Goal: Task Accomplishment & Management: Manage account settings

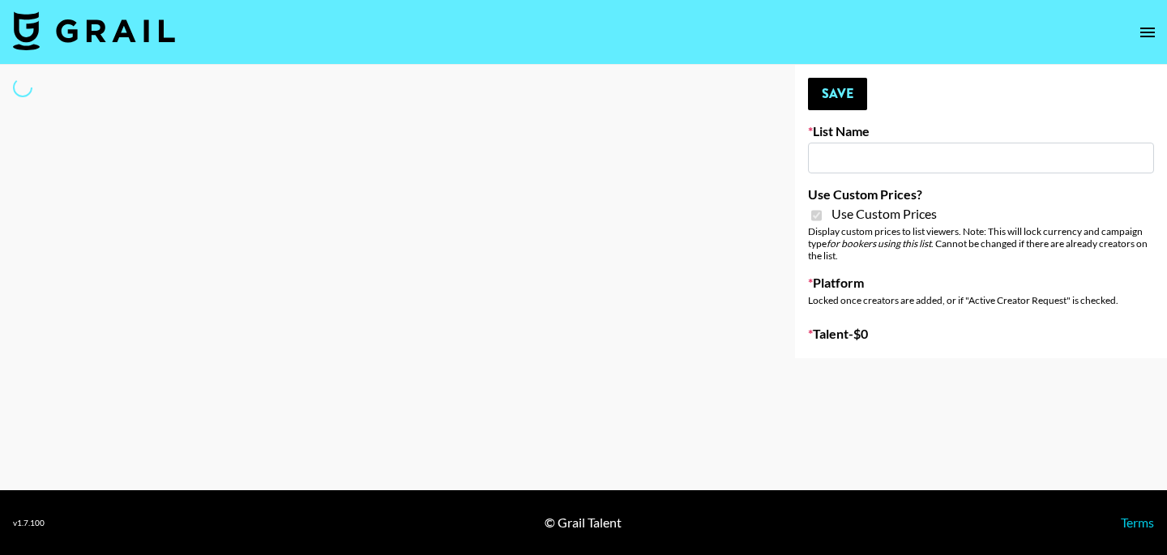
type input "Redence Beauty"
checkbox input "true"
select select "Brand"
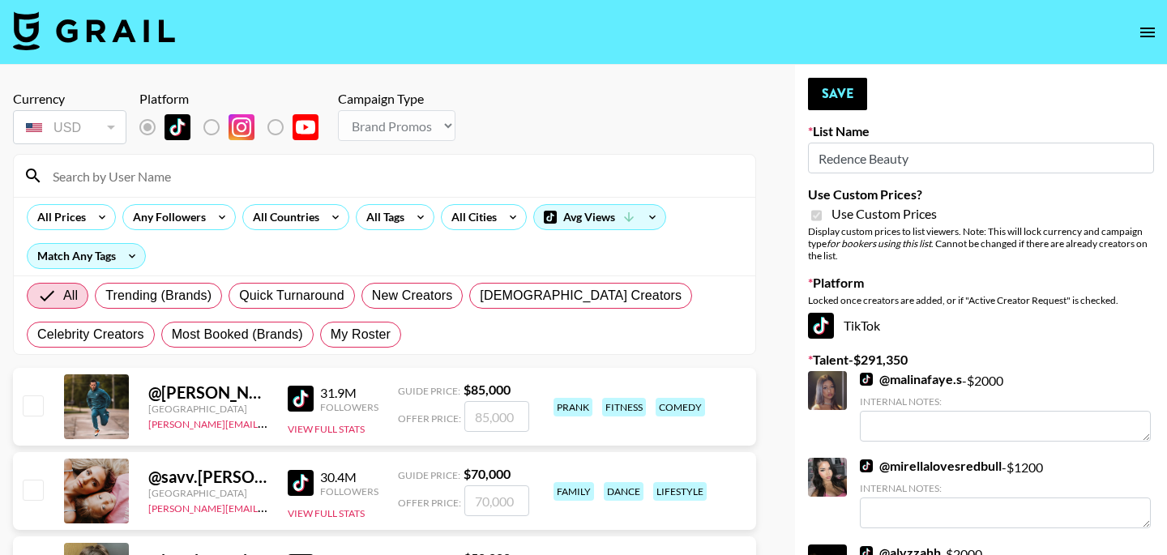
click at [194, 177] on input at bounding box center [394, 176] width 703 height 26
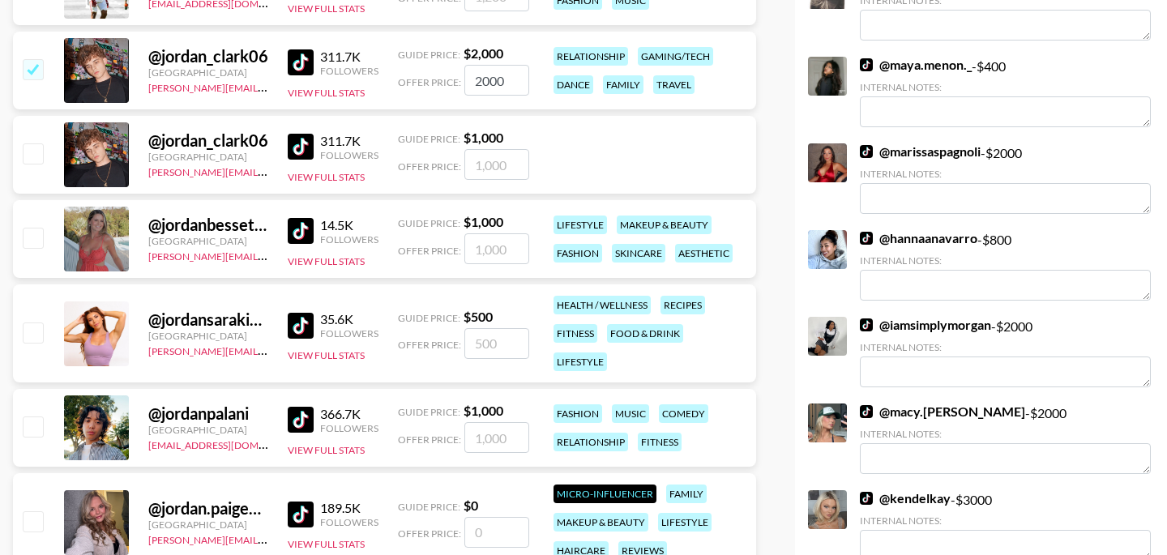
scroll to position [1118, 0]
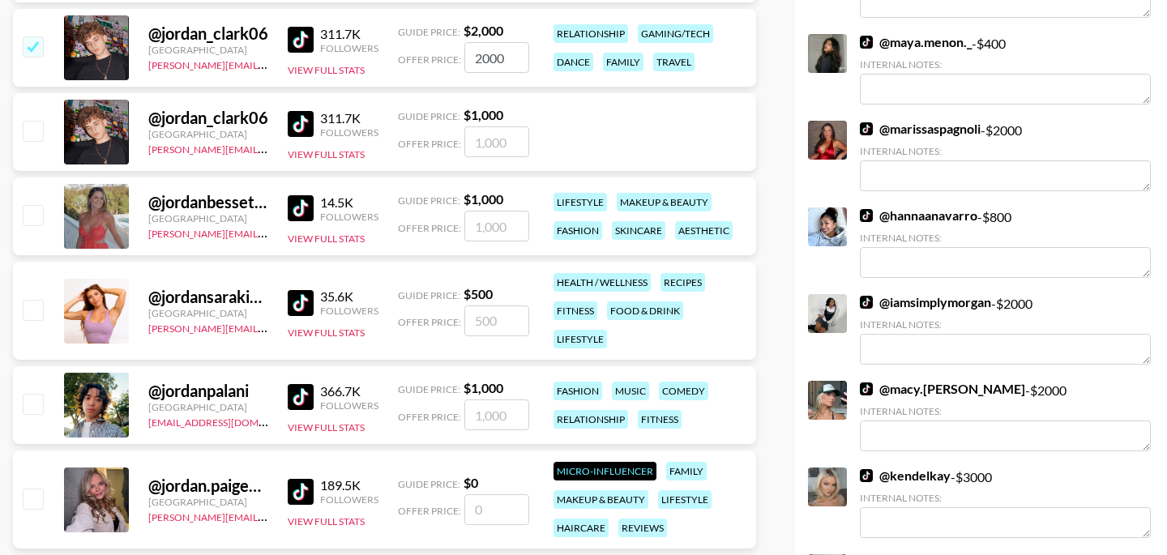
type input "jordan"
click at [28, 217] on input "checkbox" at bounding box center [32, 214] width 19 height 19
checkbox input "true"
type input "1000"
click at [36, 39] on input "checkbox" at bounding box center [32, 45] width 19 height 19
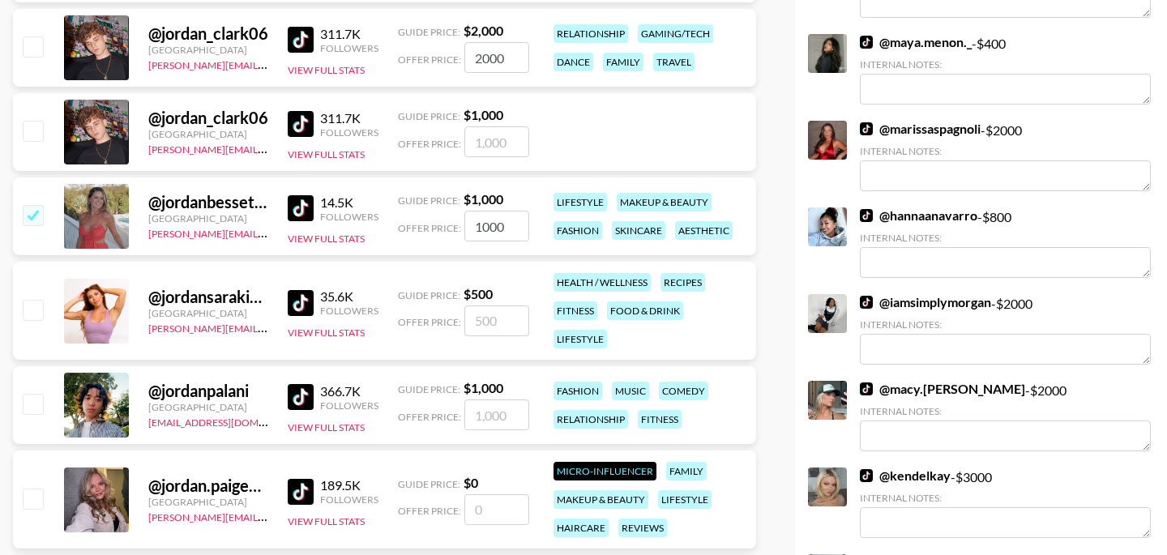
checkbox input "false"
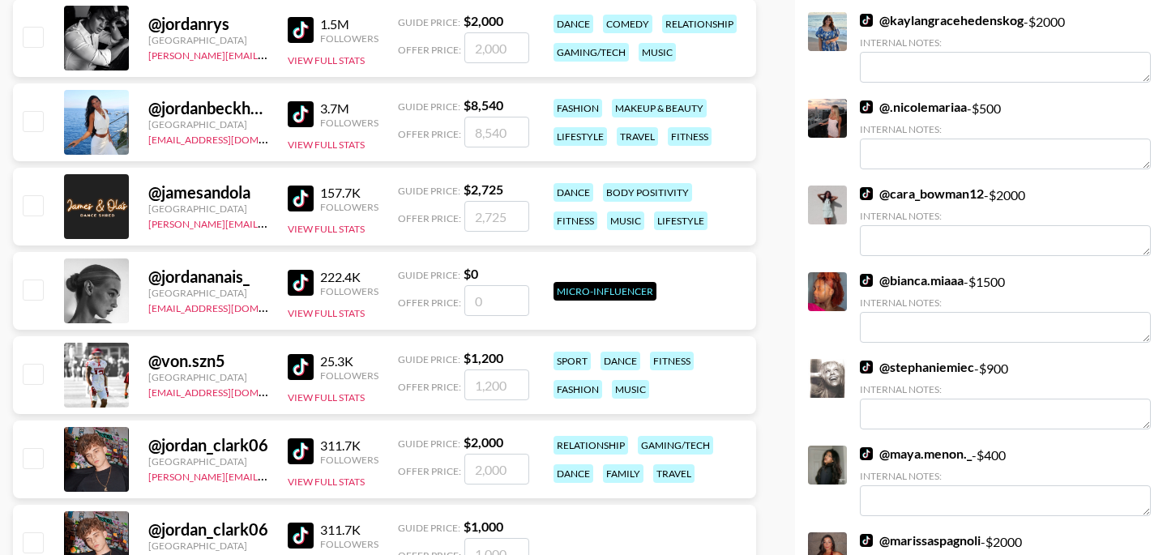
scroll to position [0, 0]
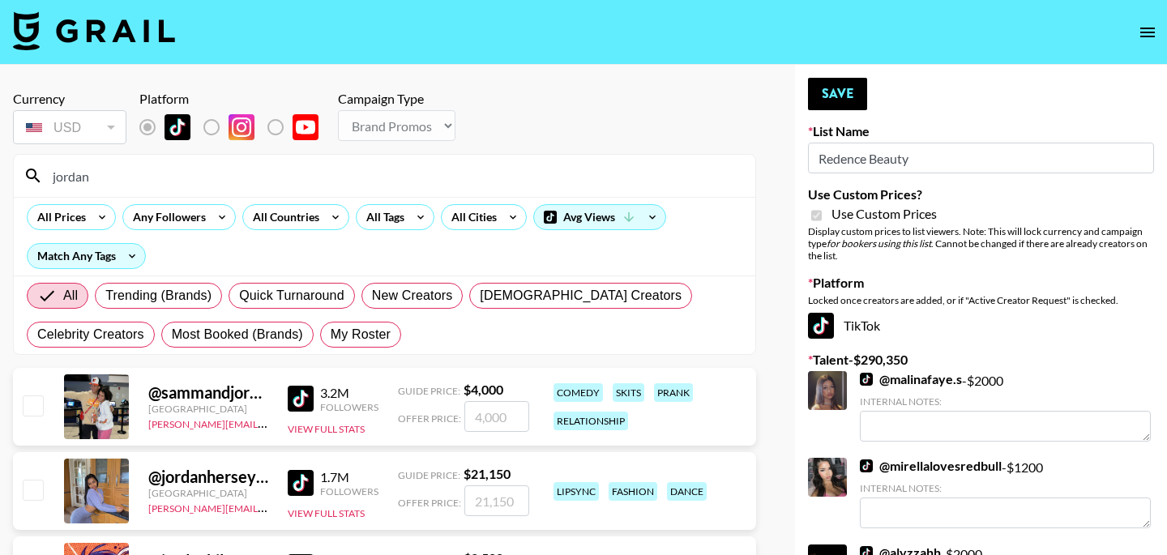
drag, startPoint x: 119, startPoint y: 171, endPoint x: 2, endPoint y: 171, distance: 117.5
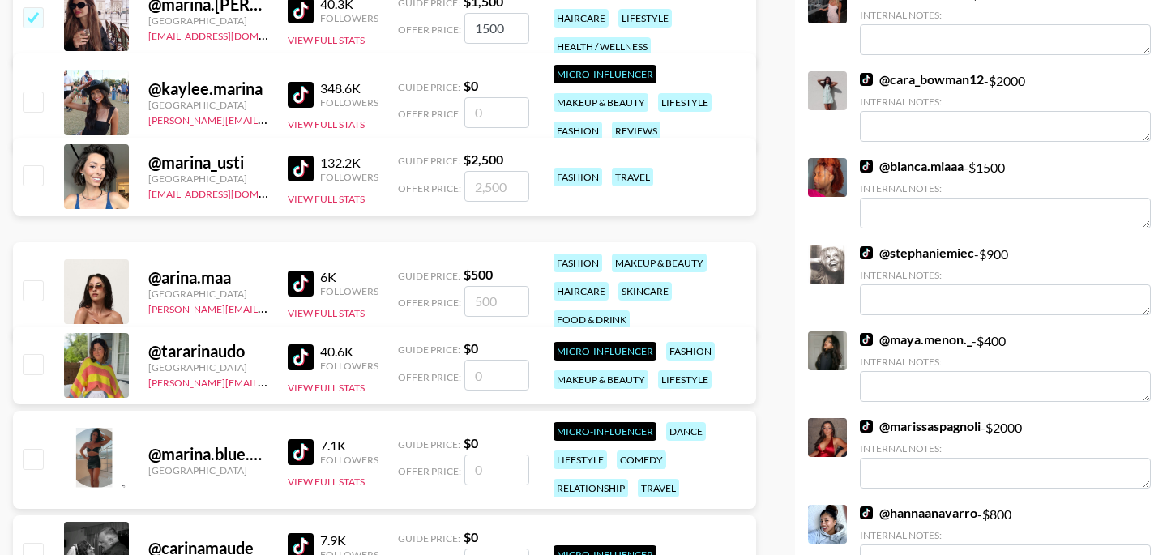
scroll to position [822, 0]
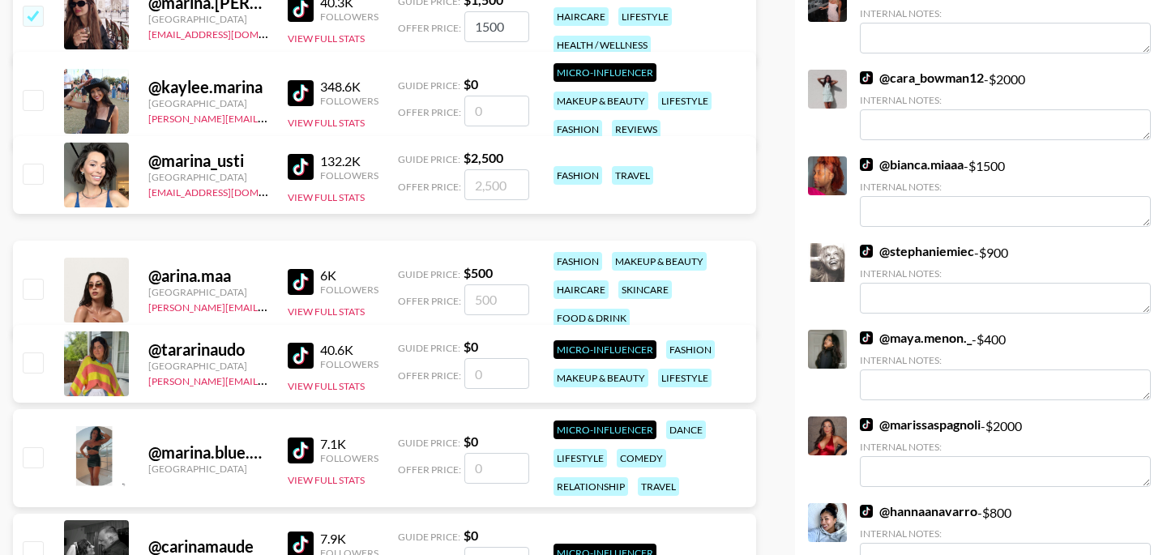
type input "Arina"
click at [31, 294] on input "checkbox" at bounding box center [32, 288] width 19 height 19
checkbox input "true"
type input "500"
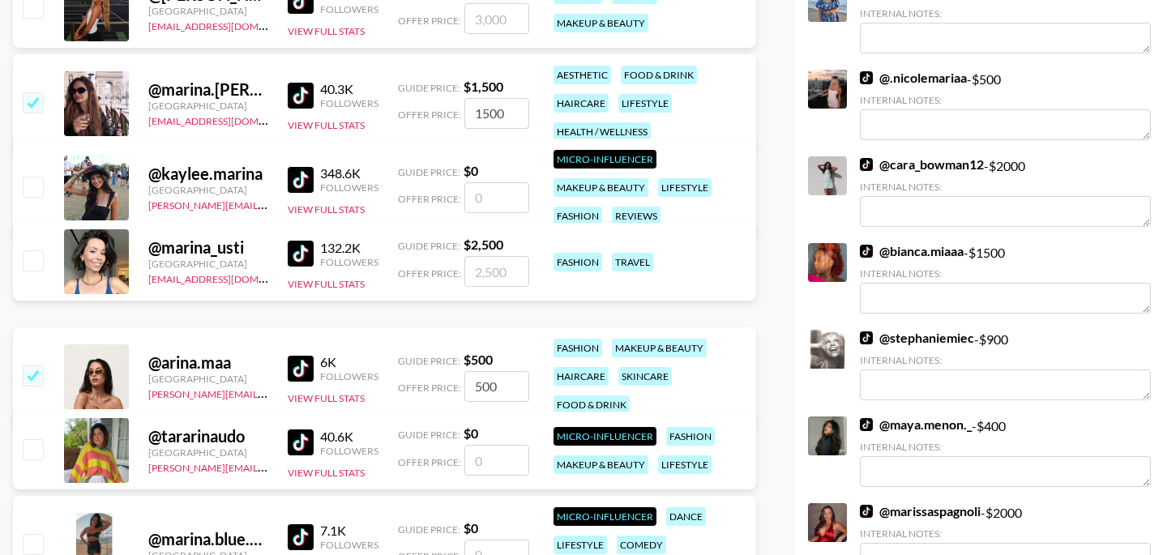
scroll to position [0, 0]
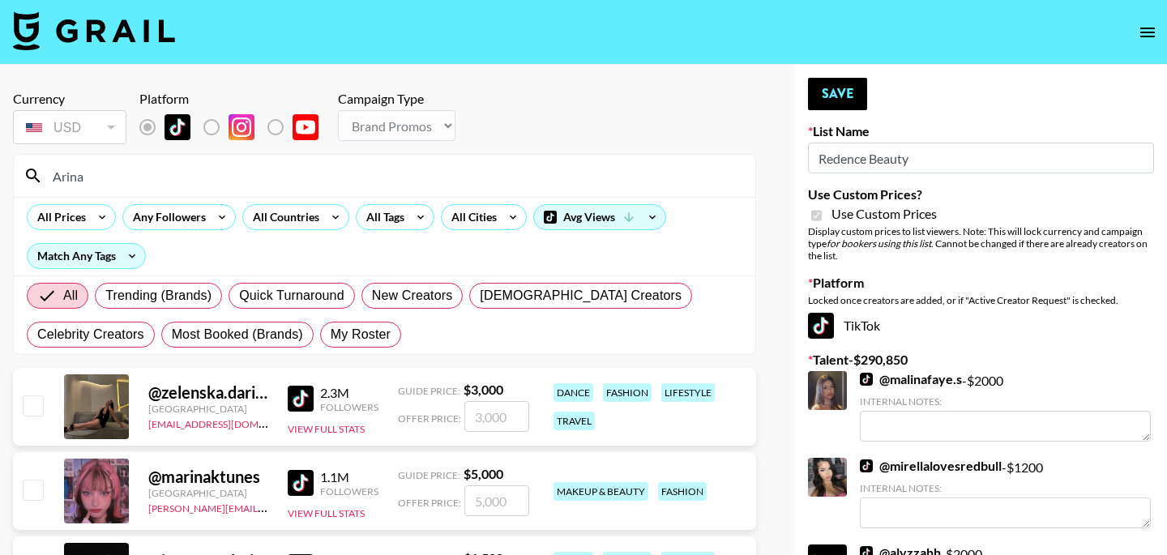
drag, startPoint x: 114, startPoint y: 173, endPoint x: 46, endPoint y: 172, distance: 68.1
click at [46, 172] on input "Arina" at bounding box center [394, 176] width 703 height 26
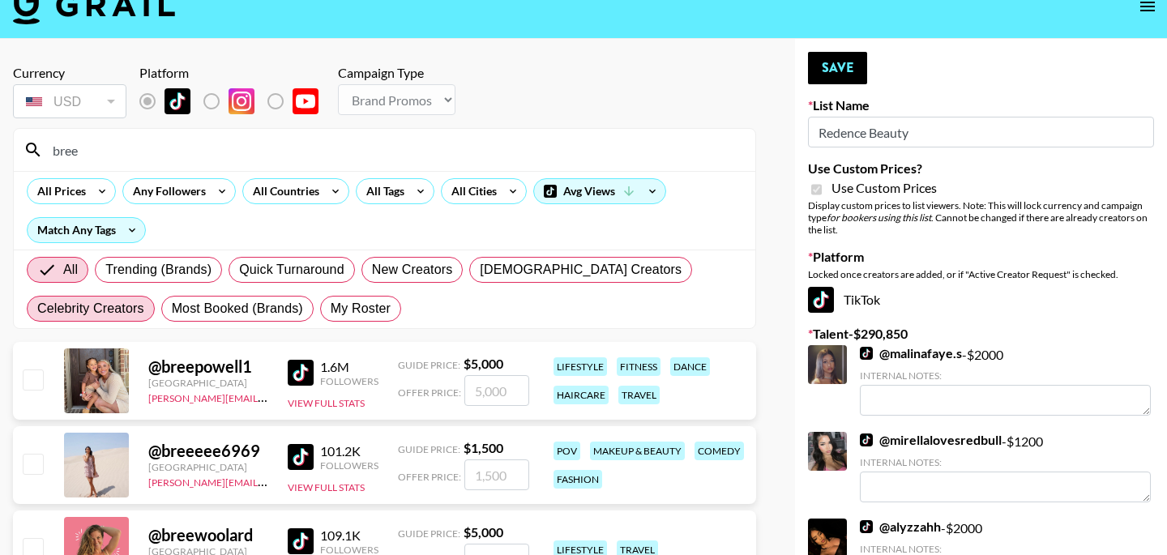
scroll to position [17, 0]
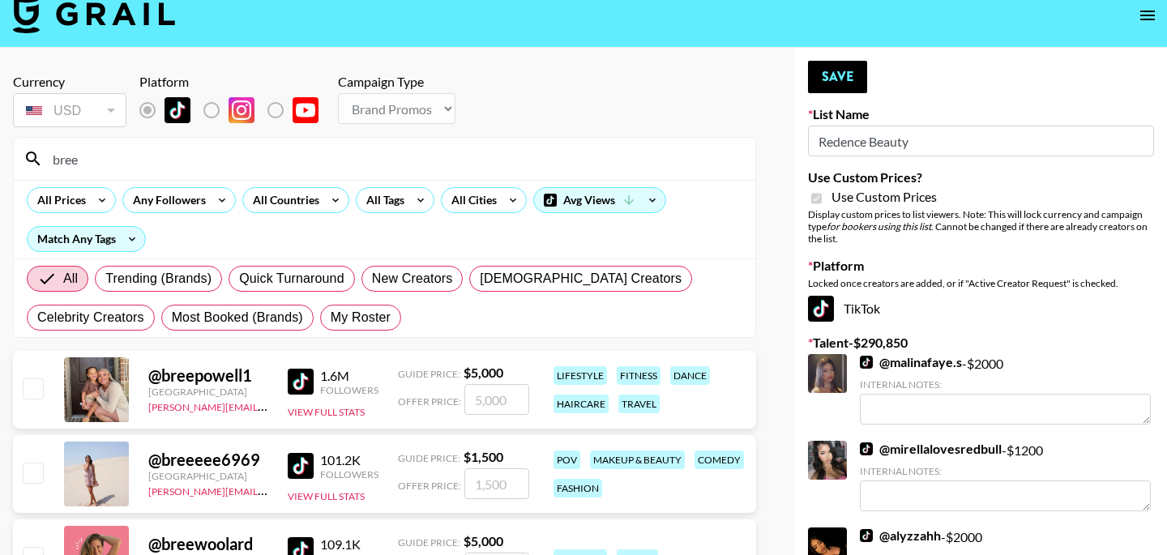
click at [89, 160] on input "bree" at bounding box center [394, 159] width 703 height 26
type input "b"
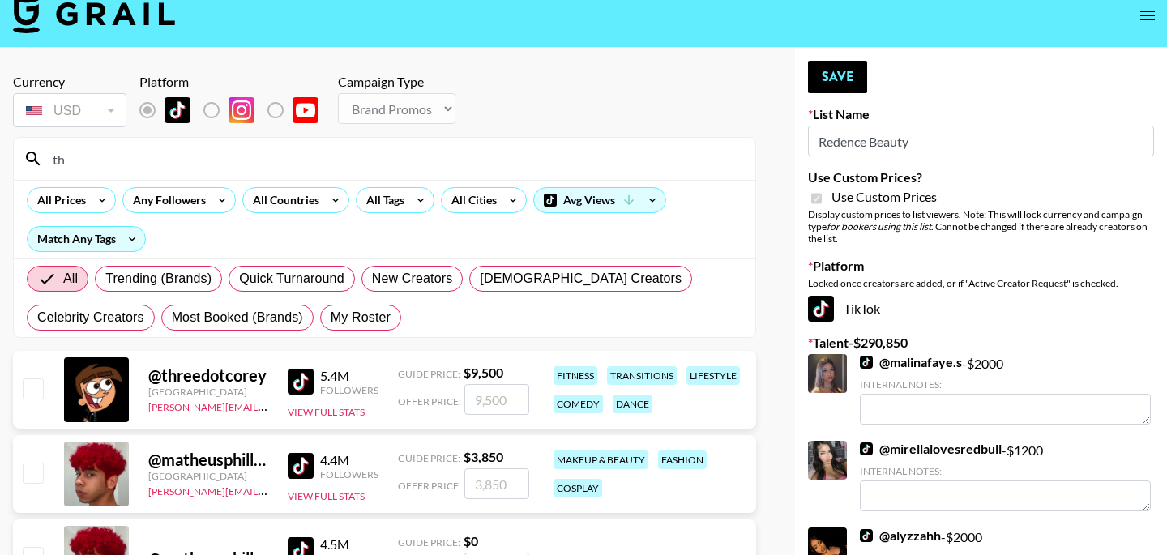
type input "t"
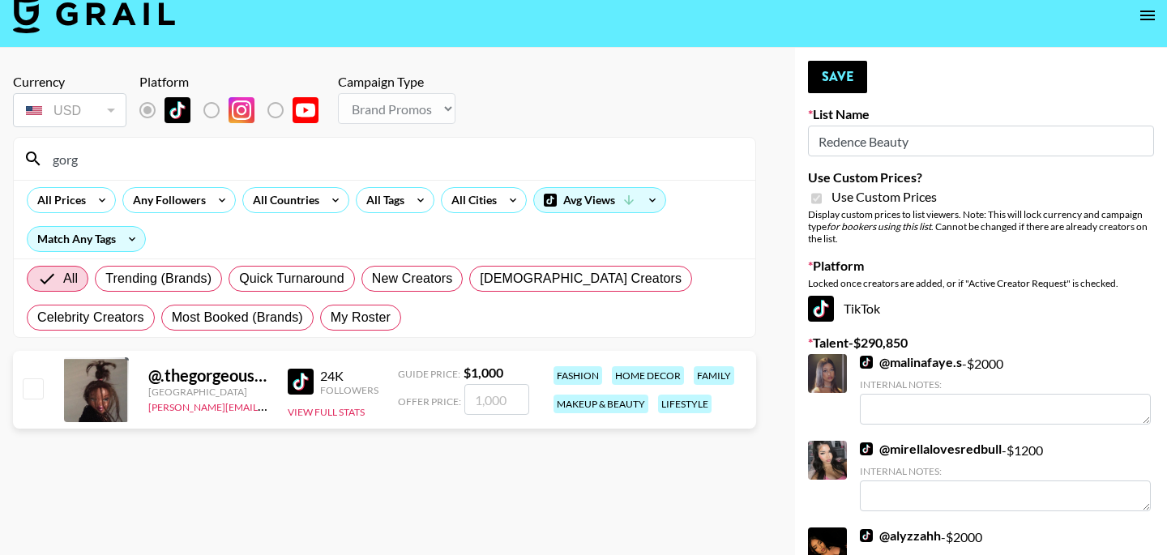
type input "gorg"
click at [35, 396] on input "checkbox" at bounding box center [32, 387] width 19 height 19
checkbox input "true"
type input "1000"
click at [845, 85] on button "Save" at bounding box center [837, 77] width 59 height 32
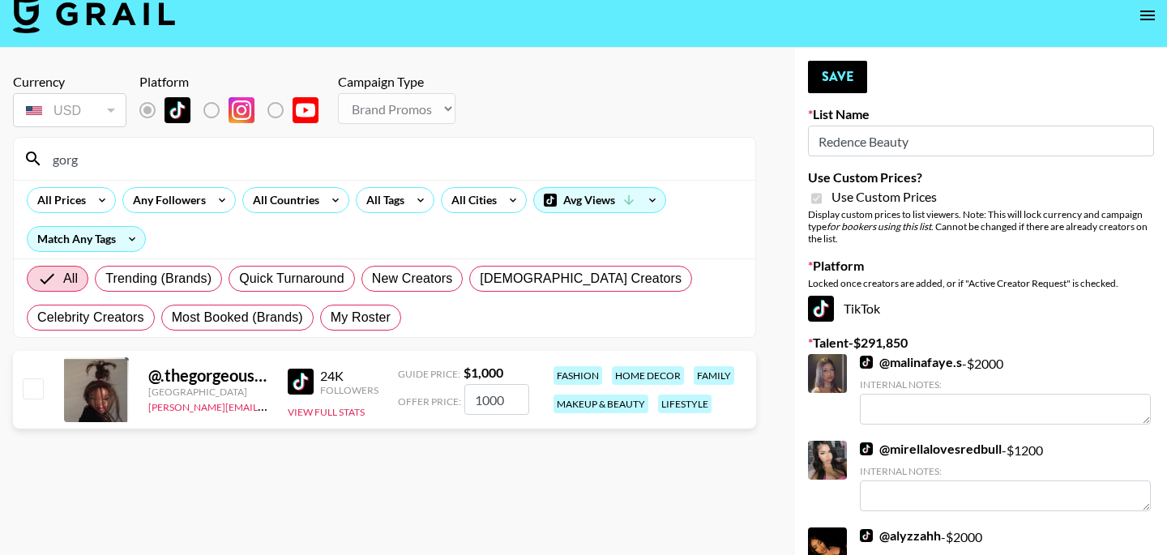
checkbox input "true"
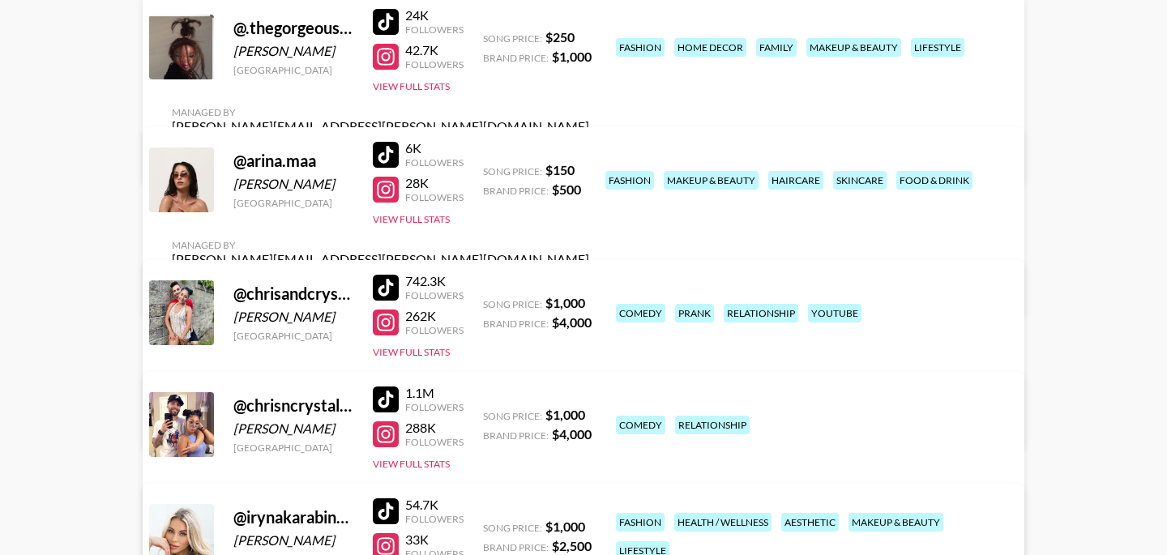
scroll to position [207, 0]
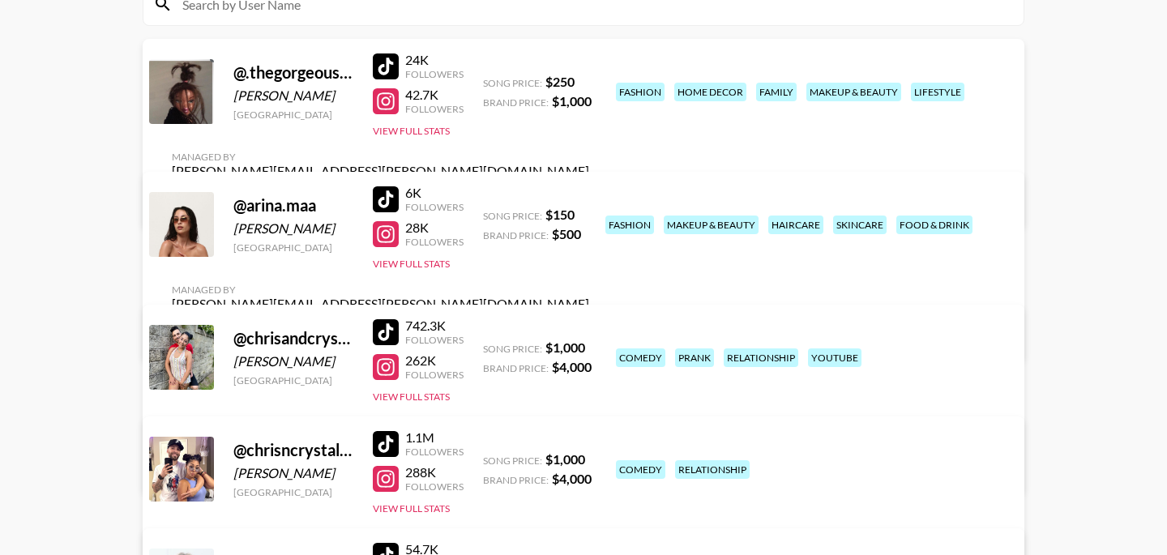
click at [387, 79] on div at bounding box center [386, 66] width 26 height 26
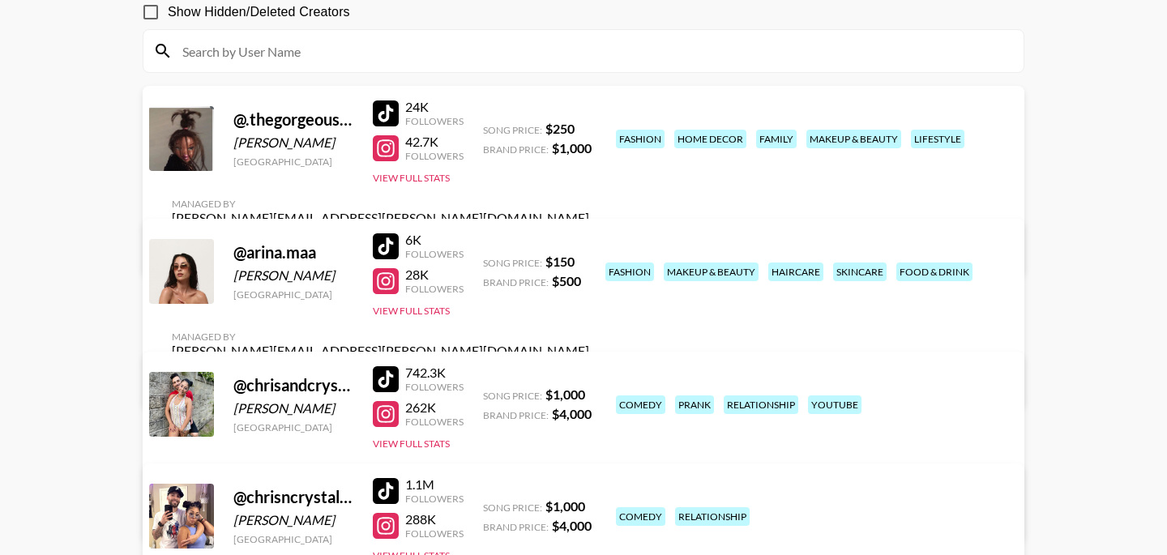
scroll to position [0, 0]
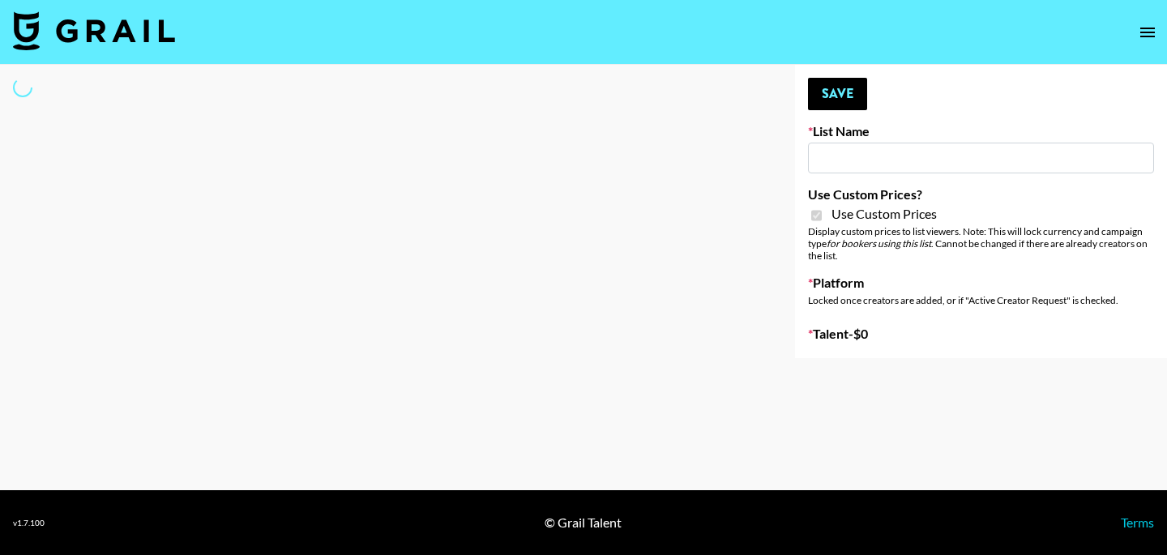
type input "Dime Beauty"
checkbox input "true"
select select "Brand"
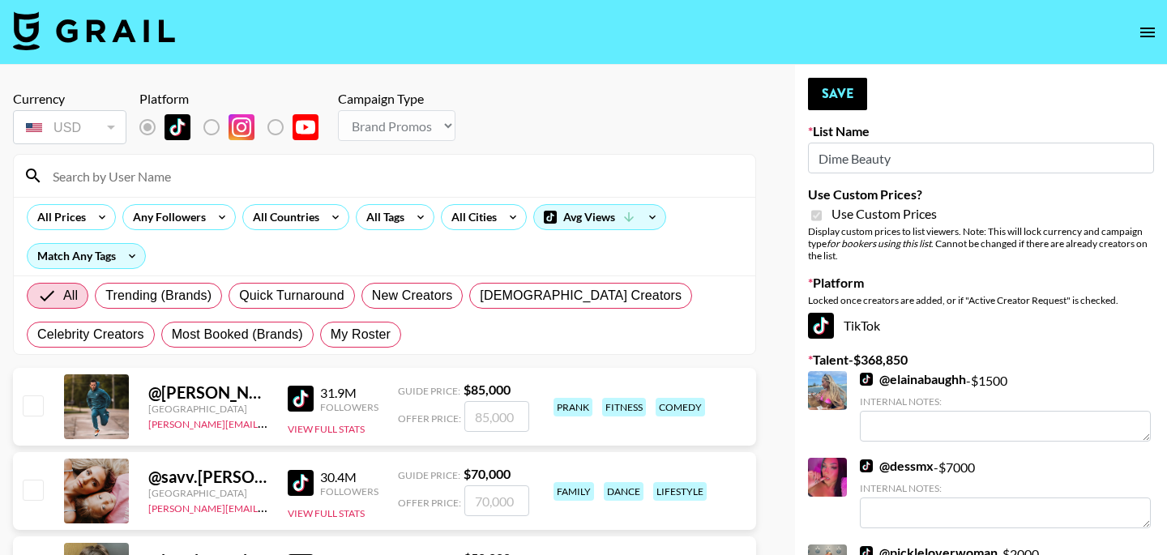
click at [166, 179] on input at bounding box center [394, 176] width 703 height 26
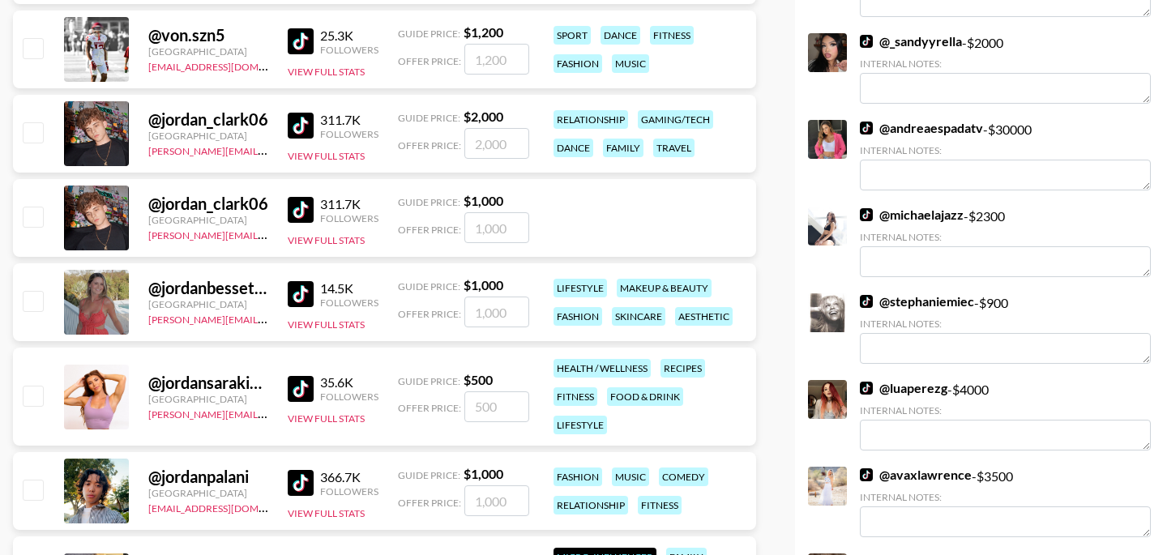
scroll to position [1040, 0]
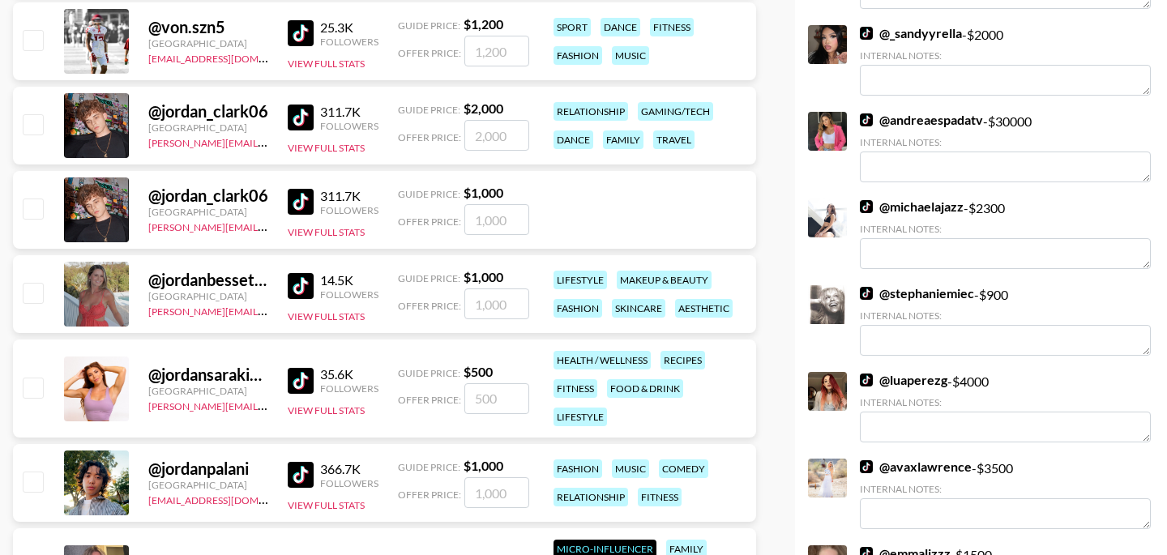
type input "jordan"
click at [41, 295] on input "checkbox" at bounding box center [32, 292] width 19 height 19
checkbox input "true"
type input "1000"
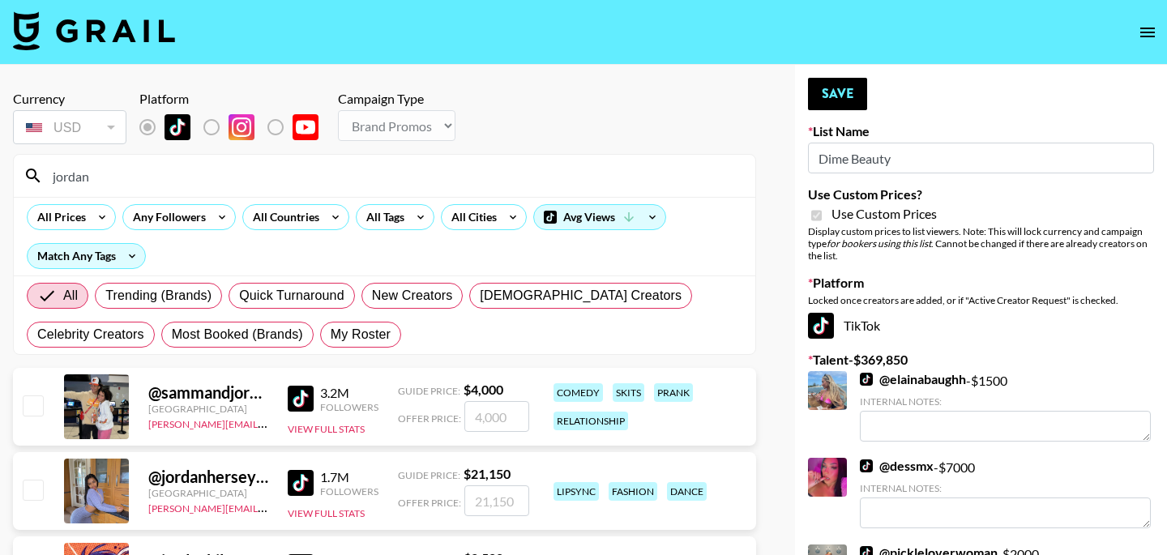
drag, startPoint x: 109, startPoint y: 179, endPoint x: 0, endPoint y: 177, distance: 109.4
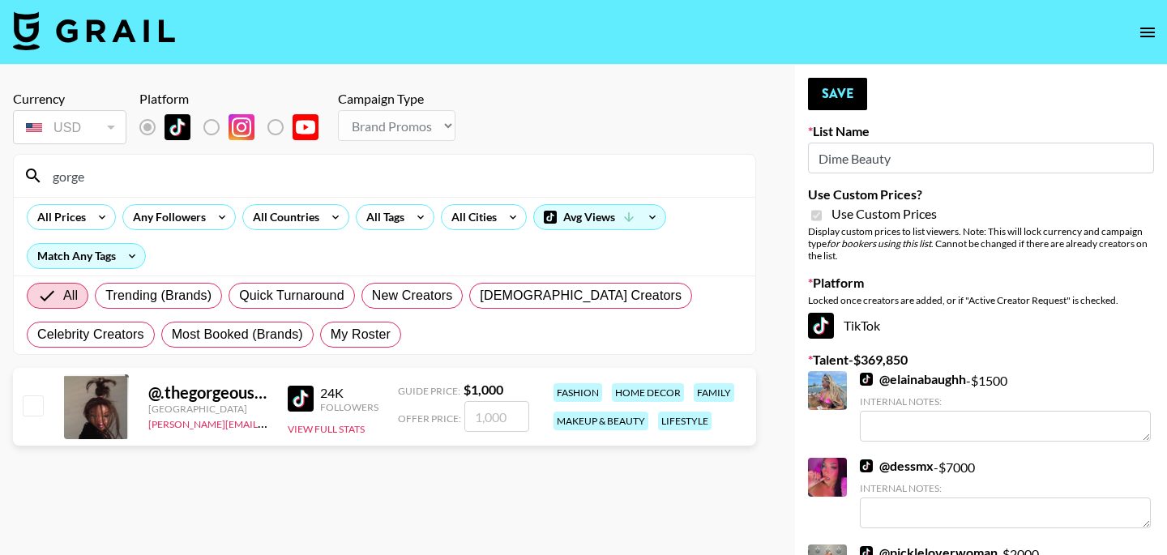
type input "gorge"
click at [49, 414] on div "@ .thegorgeousdoll United States bernadine.vanniekerk@grail-talent.com 24K Foll…" at bounding box center [384, 407] width 743 height 78
click at [29, 406] on input "checkbox" at bounding box center [32, 404] width 19 height 19
checkbox input "true"
type input "1000"
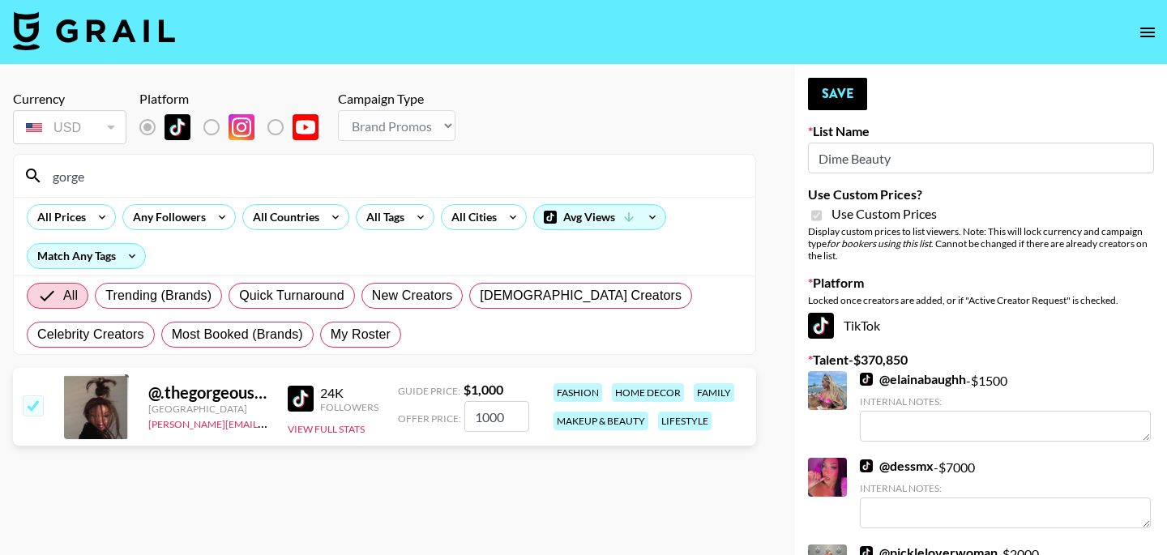
drag, startPoint x: 113, startPoint y: 174, endPoint x: 0, endPoint y: 174, distance: 112.7
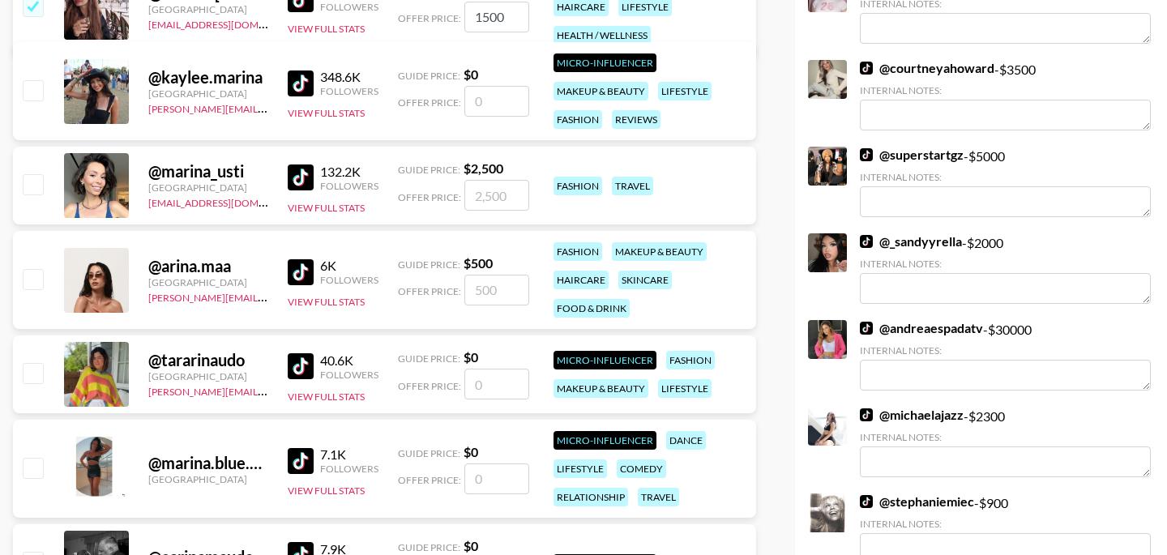
scroll to position [877, 0]
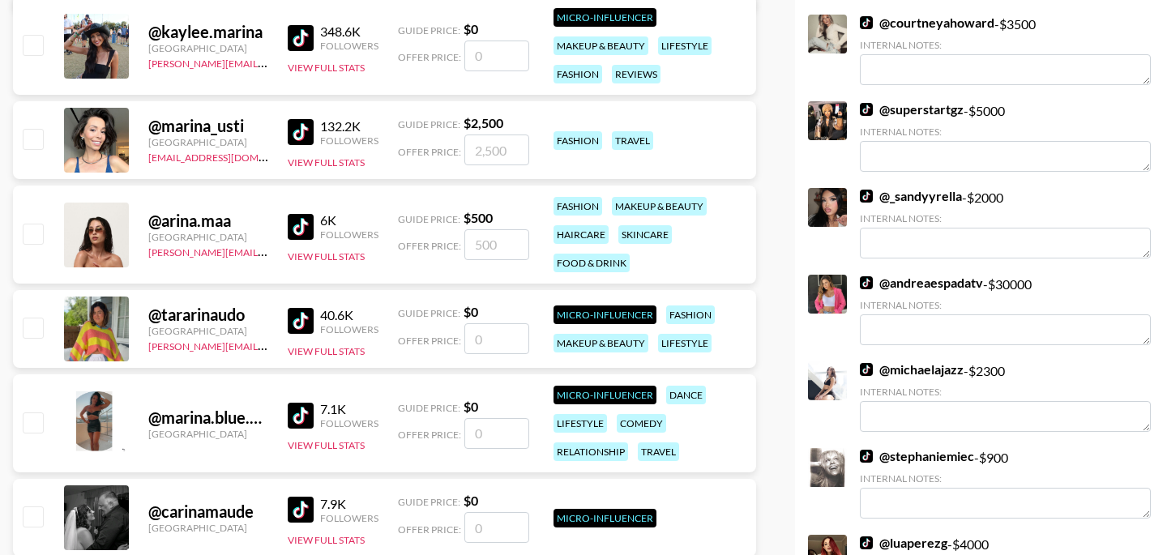
type input "Arina"
click at [34, 231] on input "checkbox" at bounding box center [32, 233] width 19 height 19
checkbox input "true"
type input "500"
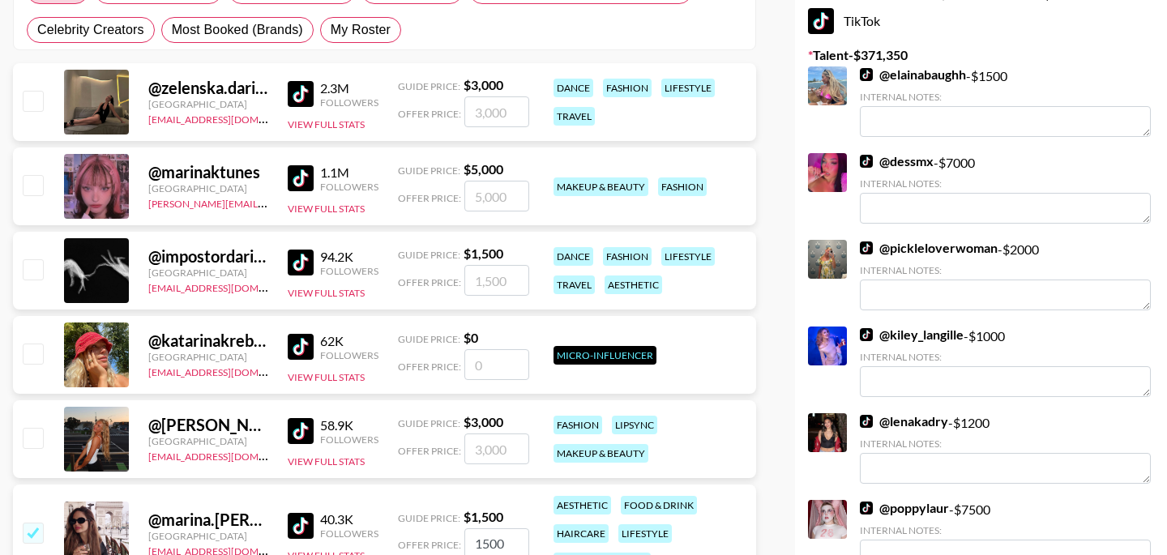
scroll to position [0, 0]
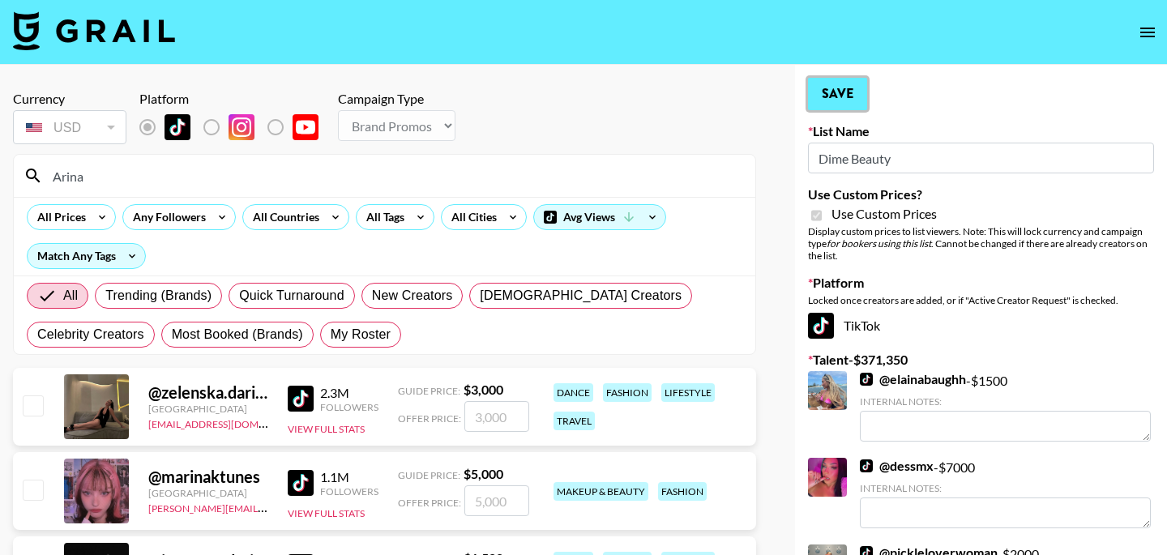
click at [849, 91] on button "Save" at bounding box center [837, 94] width 59 height 32
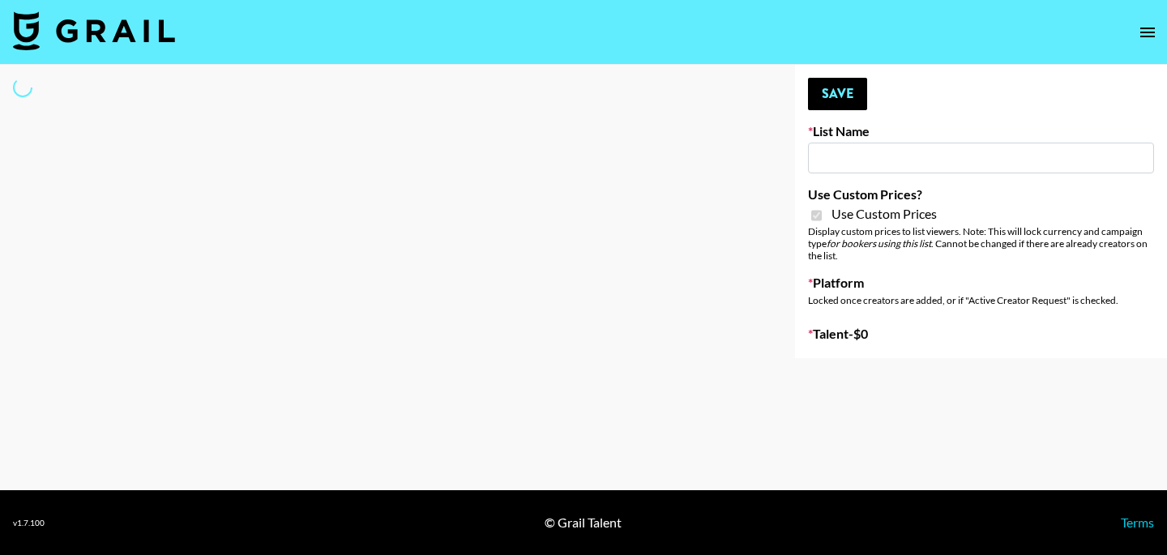
select select "Brand"
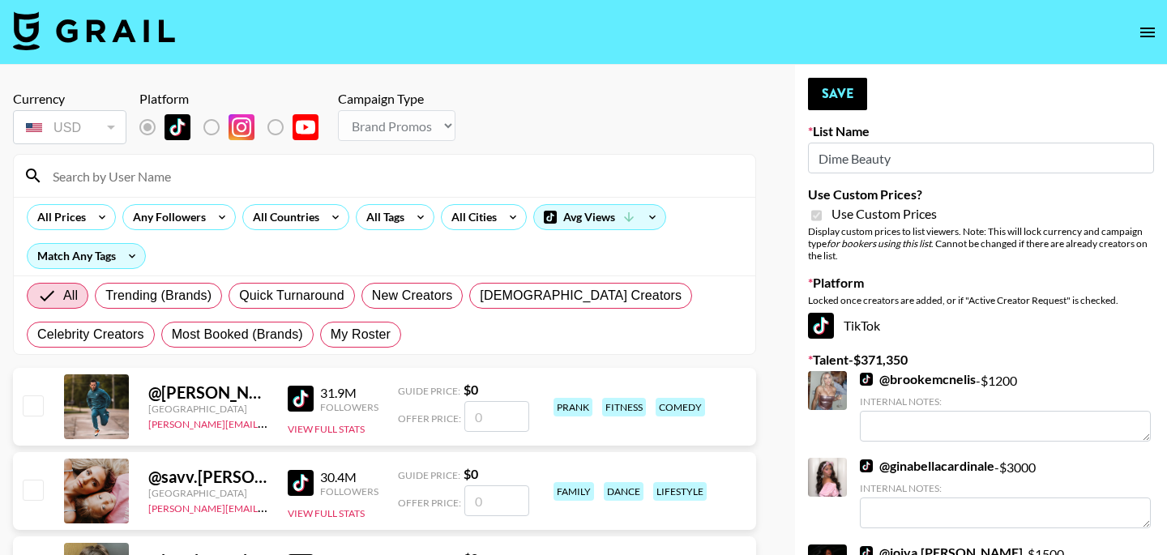
type input "Dime Beauty"
checkbox input "true"
click at [151, 168] on input at bounding box center [394, 176] width 703 height 26
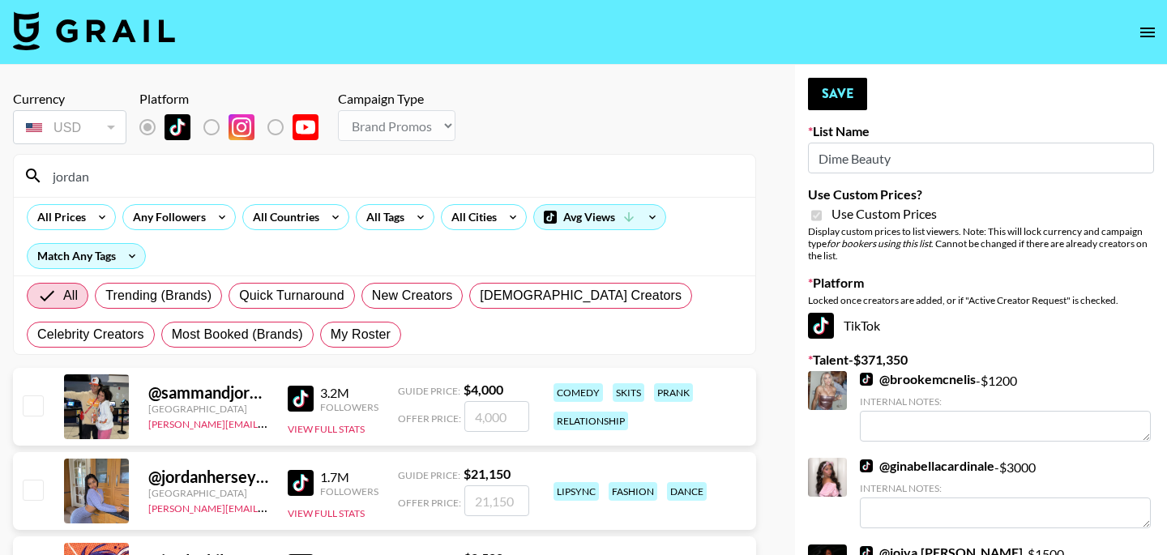
drag, startPoint x: 178, startPoint y: 183, endPoint x: 1, endPoint y: 176, distance: 177.6
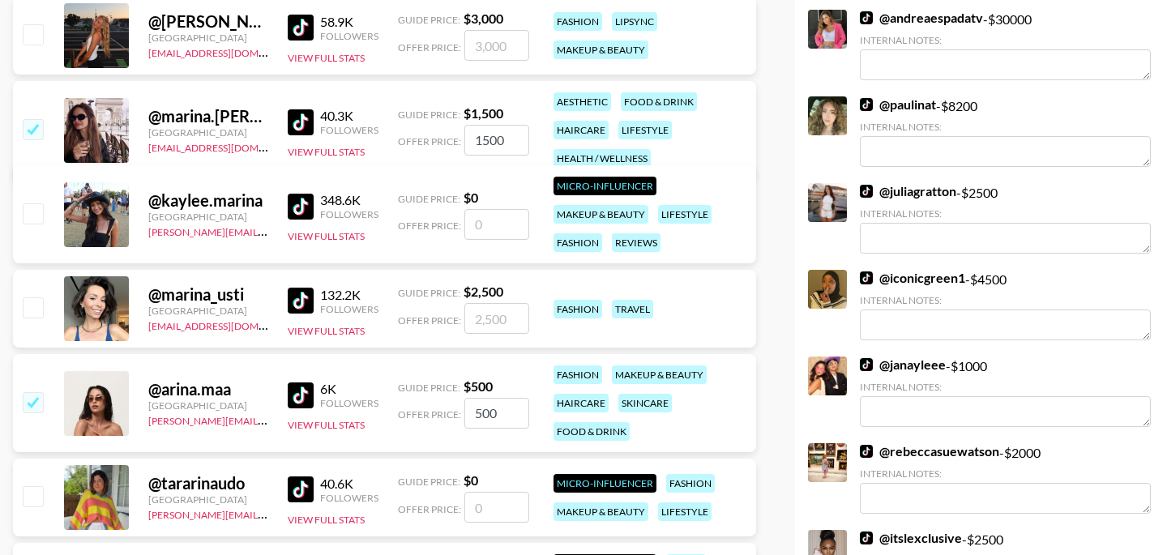
scroll to position [708, 0]
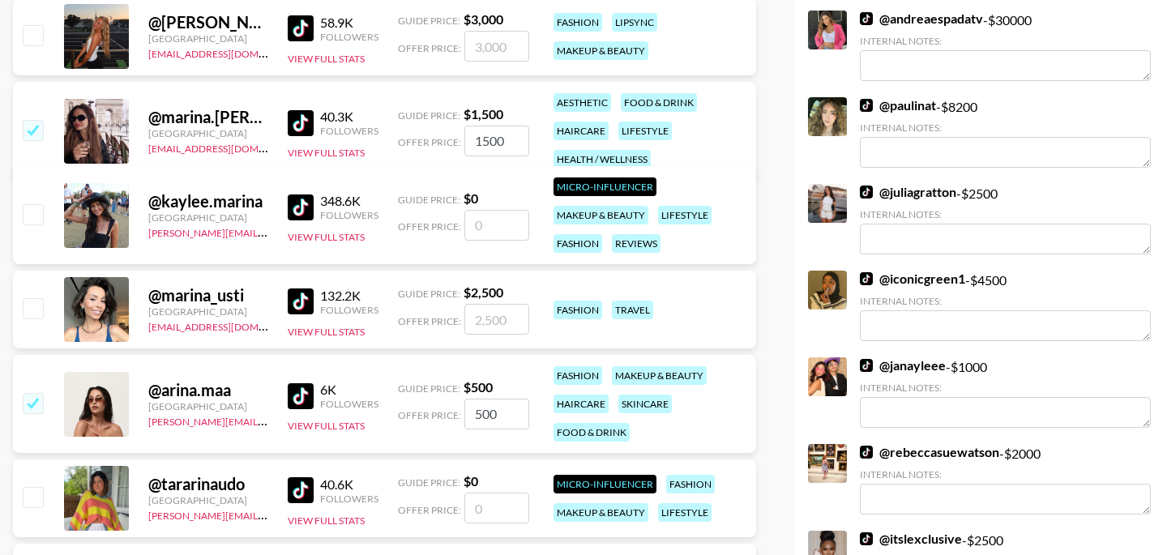
type input "arina"
click at [39, 144] on div at bounding box center [31, 132] width 25 height 28
click at [35, 133] on input "checkbox" at bounding box center [32, 129] width 19 height 19
checkbox input "false"
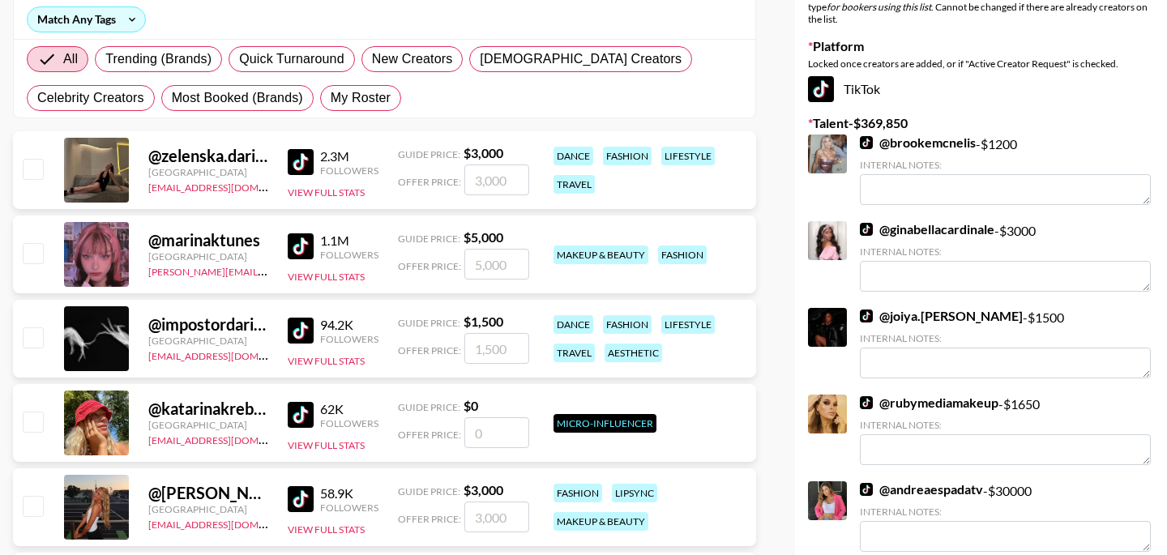
scroll to position [0, 0]
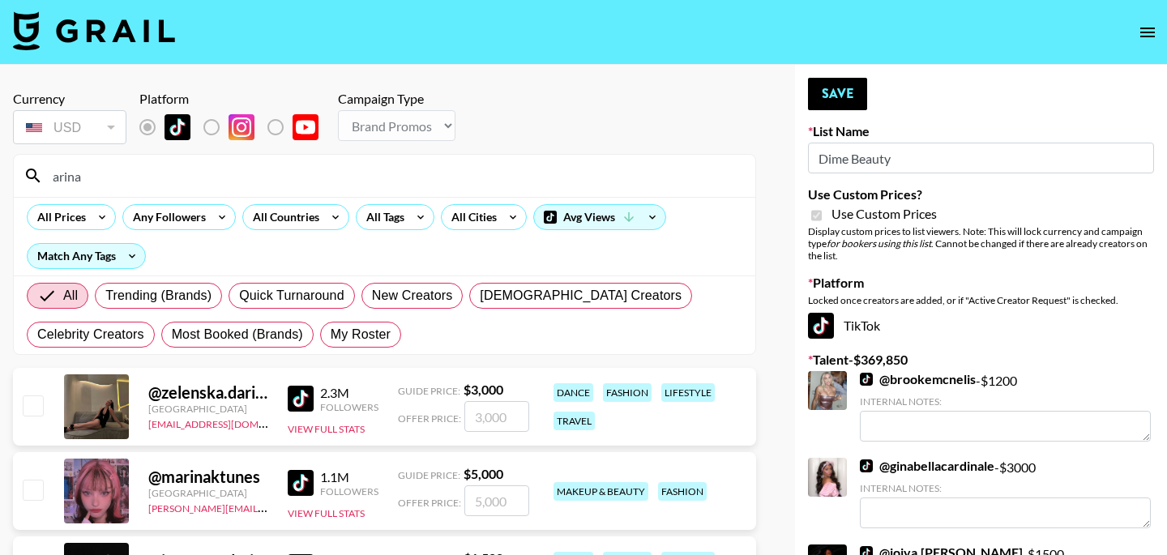
drag, startPoint x: 126, startPoint y: 173, endPoint x: 0, endPoint y: 173, distance: 126.4
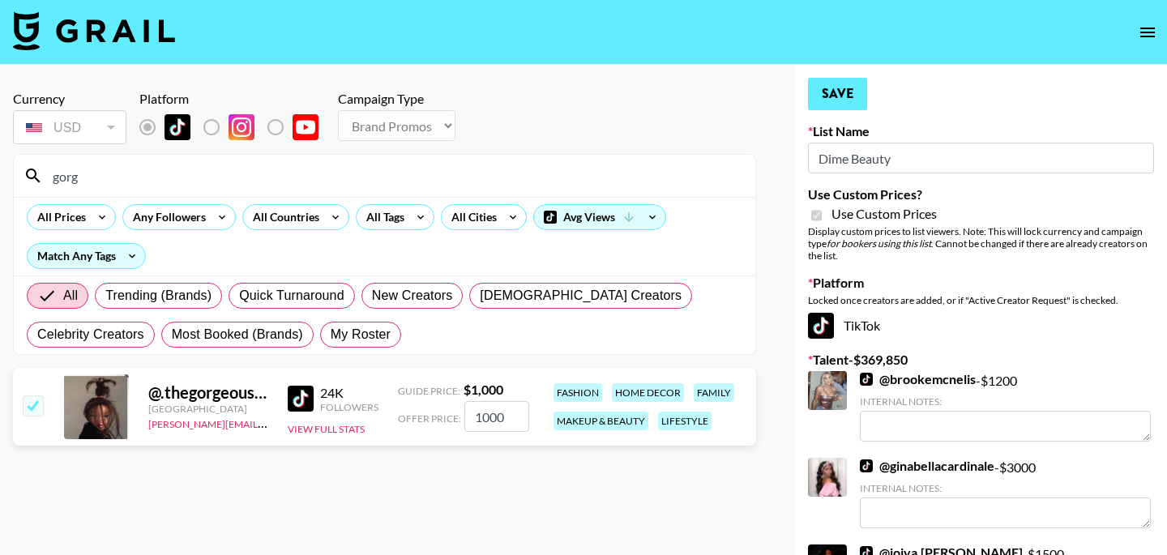
type input "gorg"
click at [849, 86] on button "Save" at bounding box center [837, 94] width 59 height 32
